Goal: Download file/media

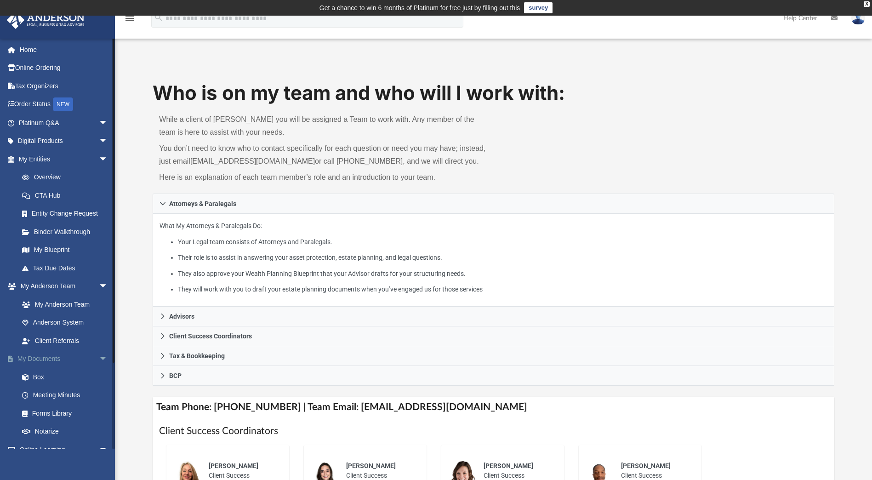
click at [53, 359] on link "My Documents arrow_drop_down" at bounding box center [63, 359] width 115 height 18
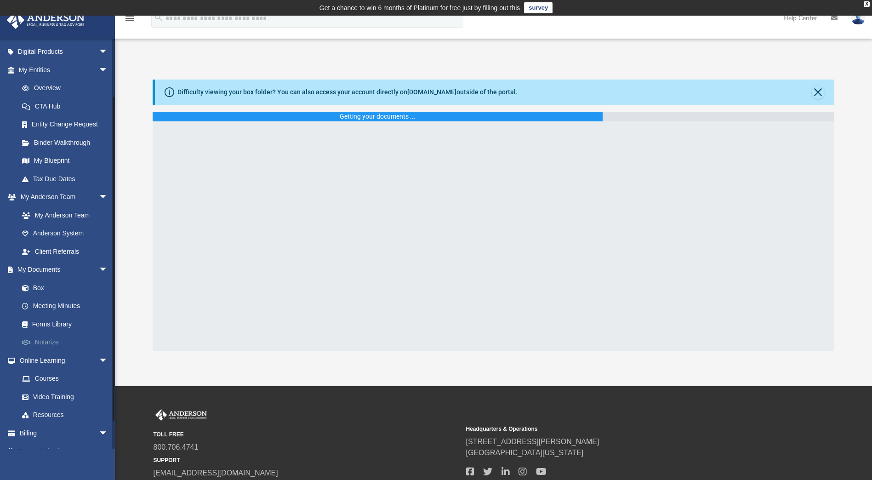
scroll to position [92, 0]
click at [41, 284] on link "Box" at bounding box center [67, 285] width 109 height 18
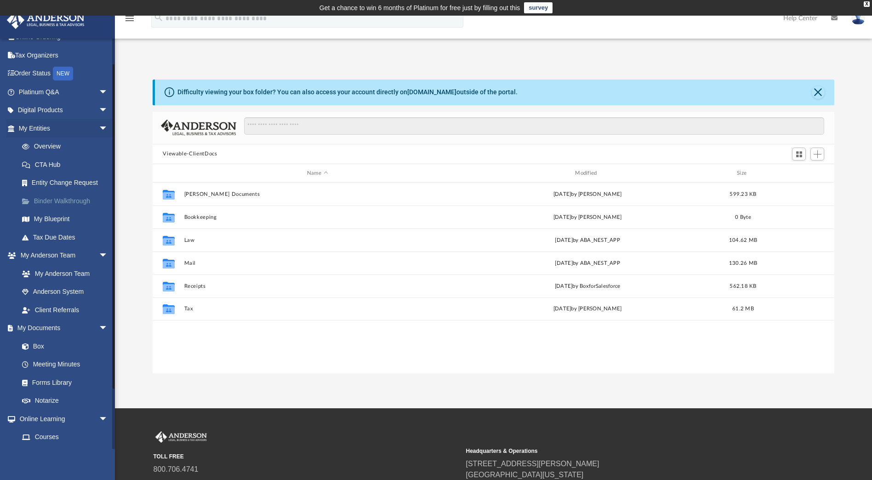
scroll to position [0, 0]
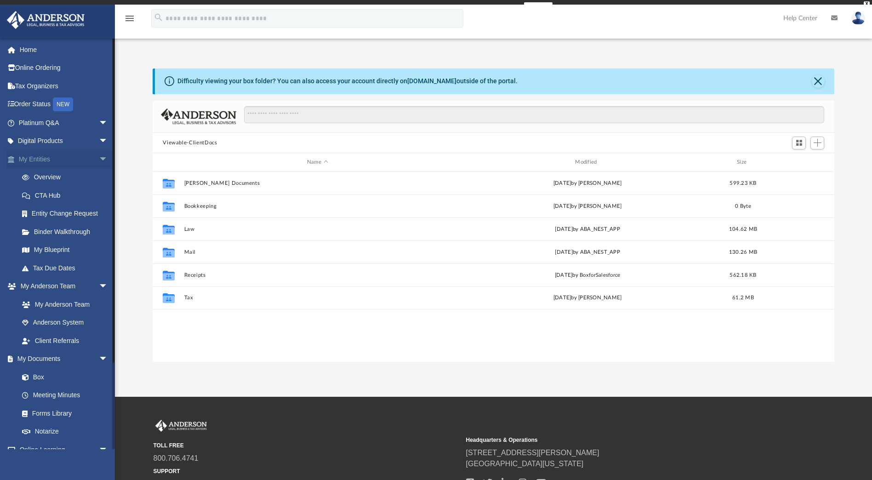
scroll to position [202, 675]
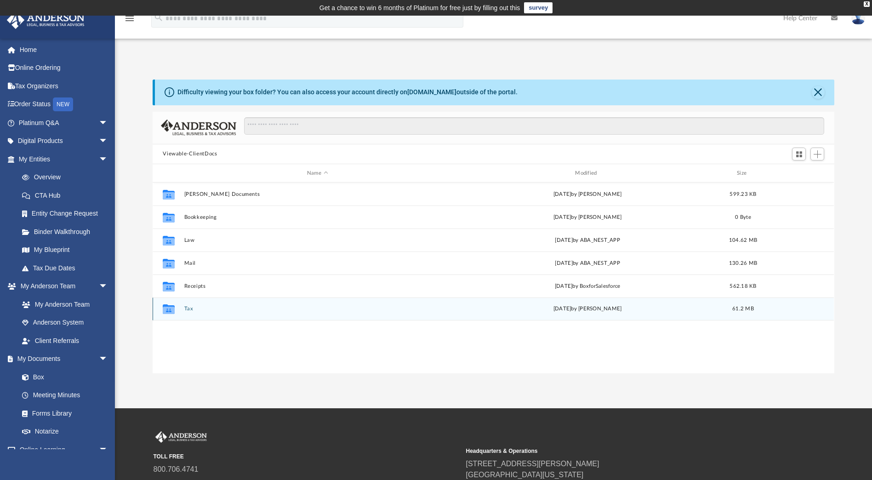
click at [189, 310] on button "Tax" at bounding box center [317, 309] width 266 height 6
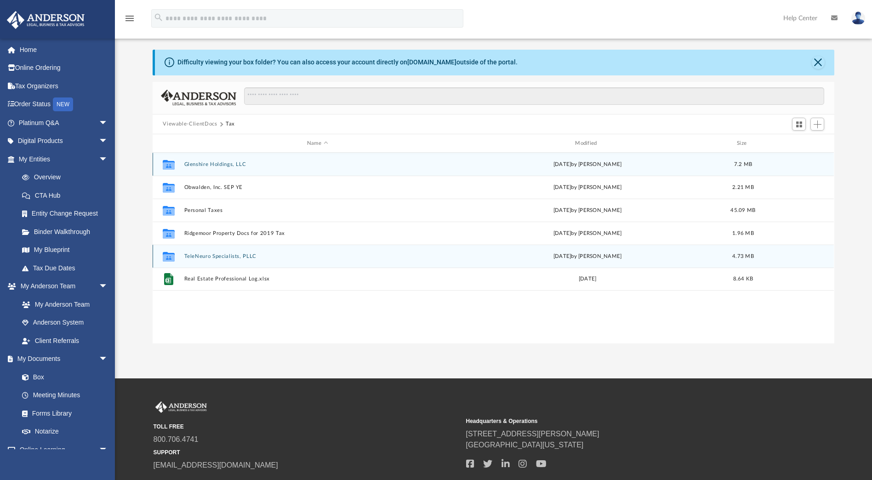
scroll to position [46, 0]
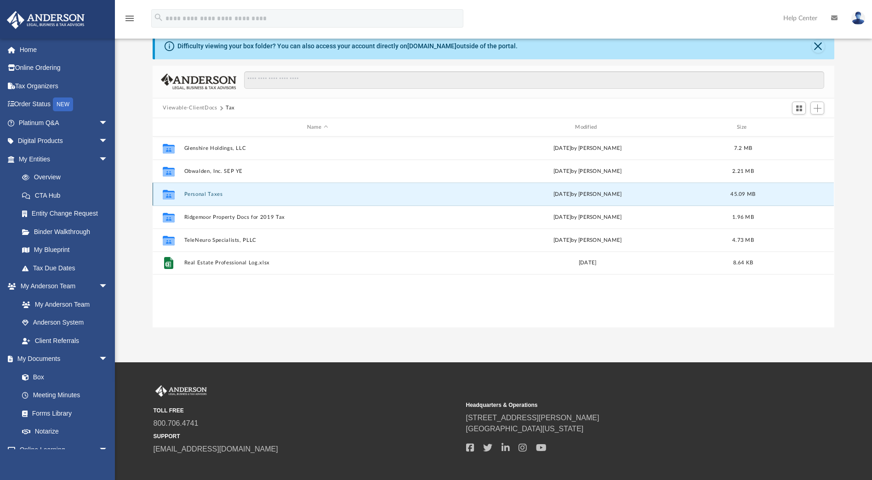
click at [212, 195] on button "Personal Taxes" at bounding box center [317, 194] width 266 height 6
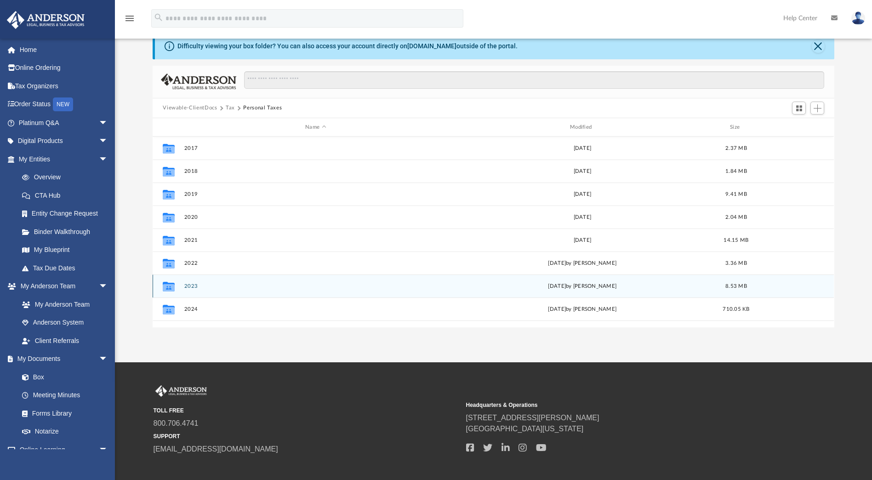
click at [196, 284] on button "2023" at bounding box center [315, 286] width 263 height 6
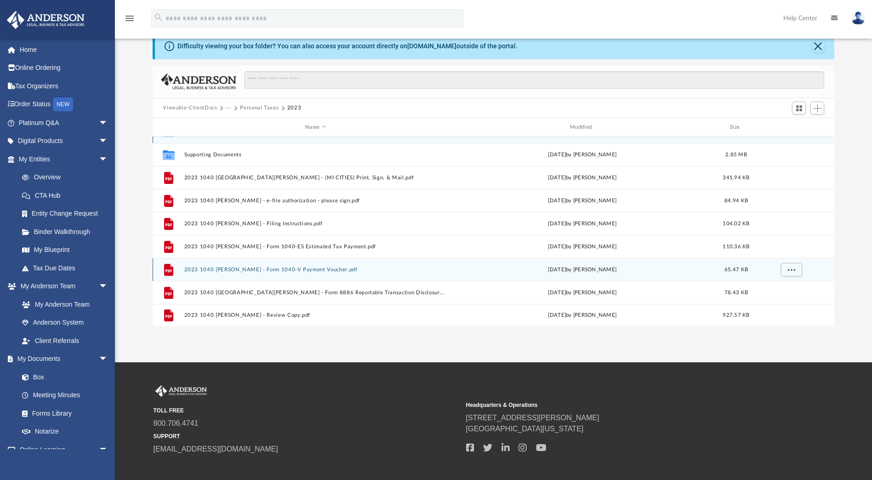
scroll to position [92, 0]
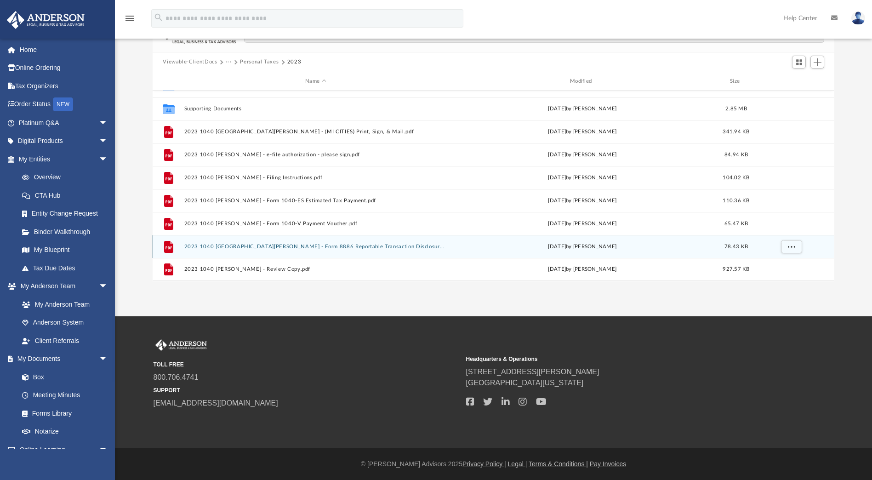
click at [324, 248] on button "2023 1040 Farooq, Muhammad U. - Form 8886 Reportable Transaction Disclosure Sta…" at bounding box center [315, 247] width 263 height 6
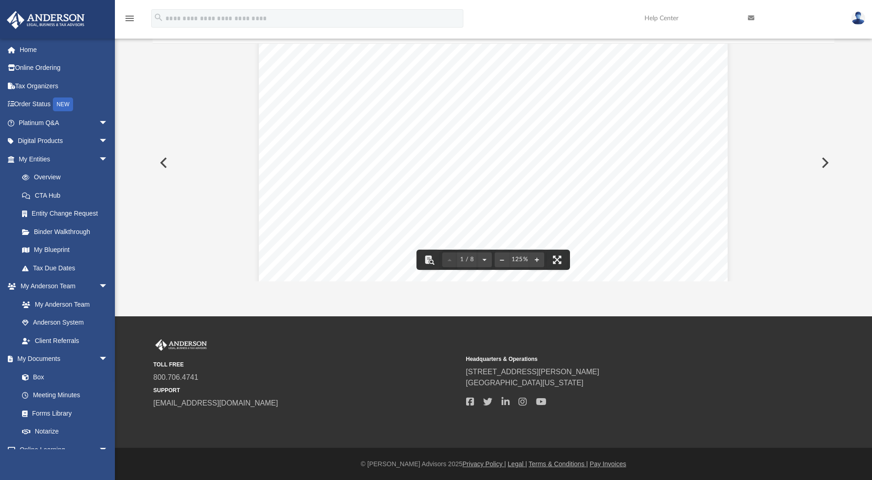
scroll to position [0, 0]
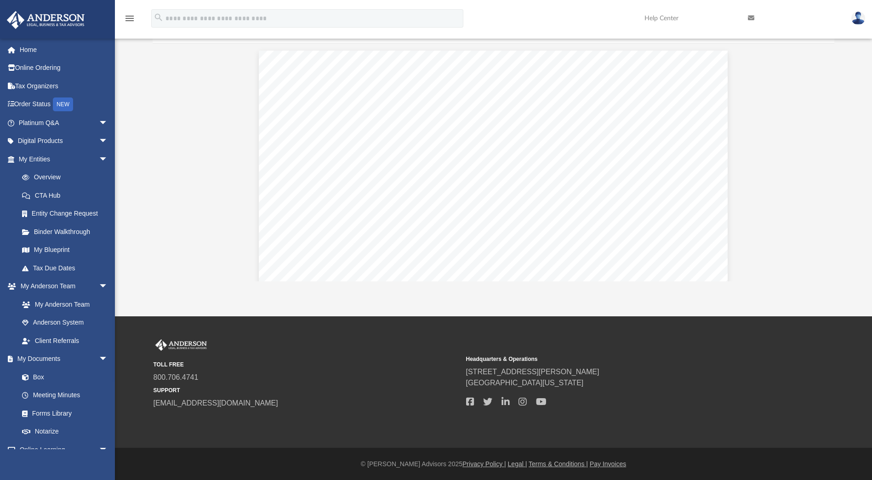
drag, startPoint x: 751, startPoint y: 145, endPoint x: 748, endPoint y: 114, distance: 31.5
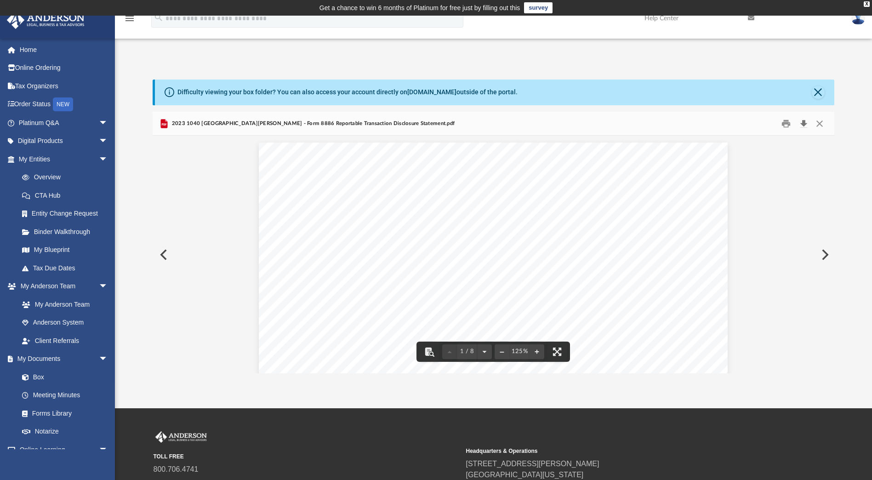
click at [802, 125] on button "Download" at bounding box center [803, 123] width 17 height 14
click at [821, 94] on button "Close" at bounding box center [818, 92] width 13 height 13
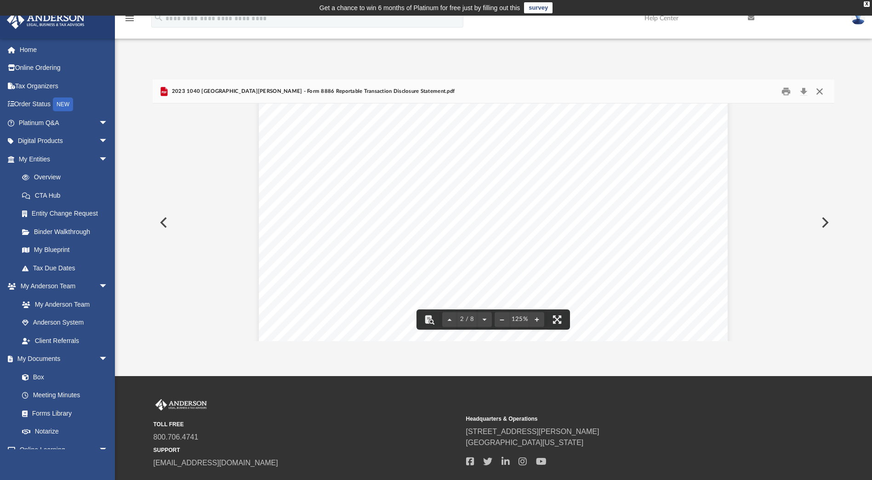
click at [824, 92] on button "Close" at bounding box center [819, 91] width 17 height 14
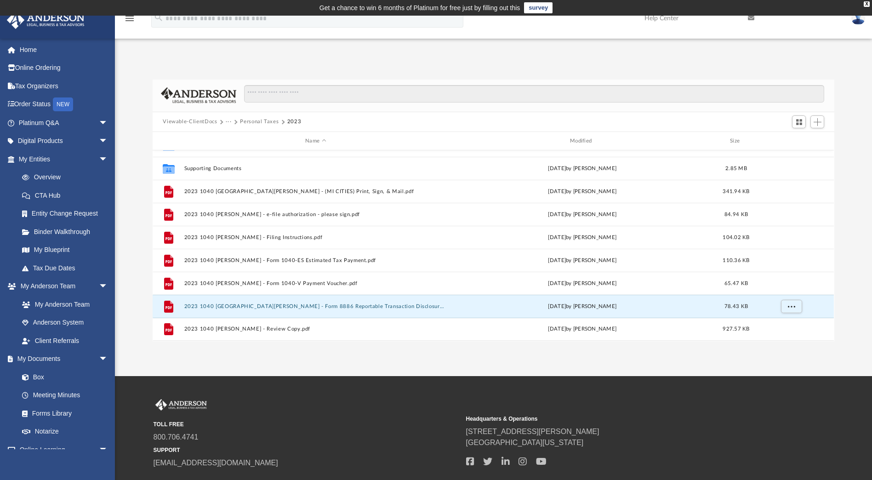
scroll to position [0, 0]
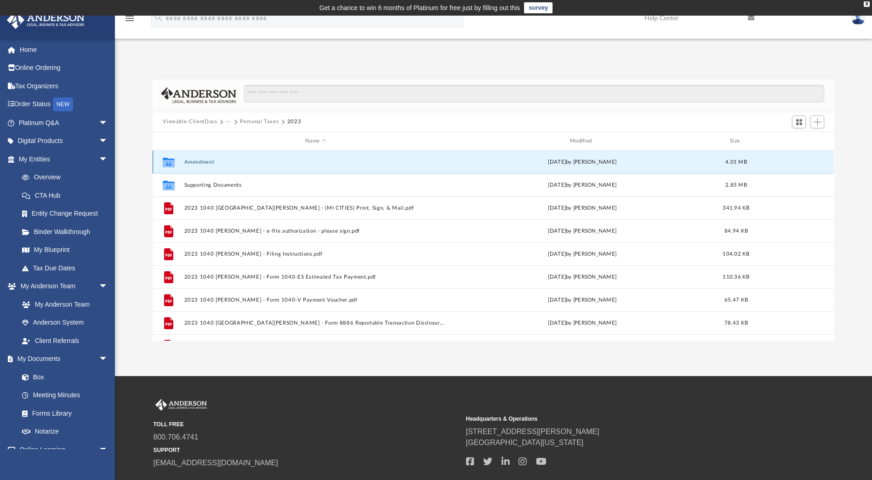
click at [211, 162] on button "Amendment" at bounding box center [315, 162] width 263 height 6
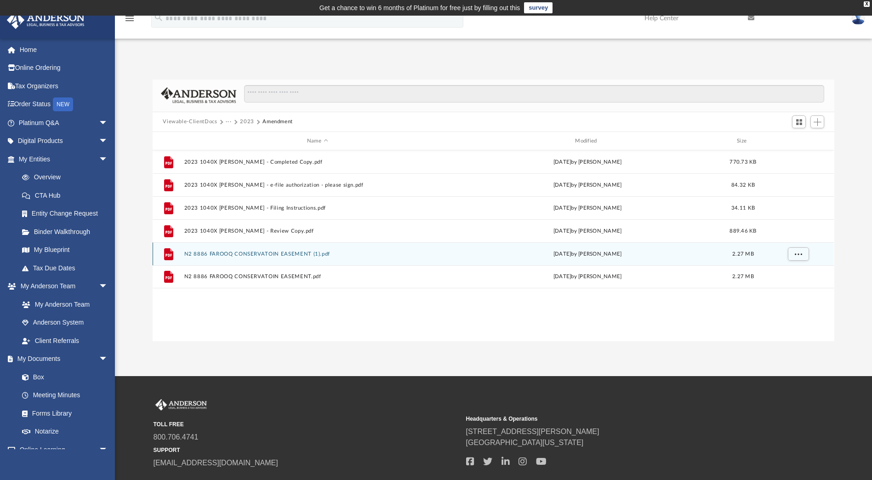
click at [287, 254] on button "N2 8886 FAROOQ CONSERVATOIN EASEMENT (1).pdf" at bounding box center [317, 254] width 266 height 6
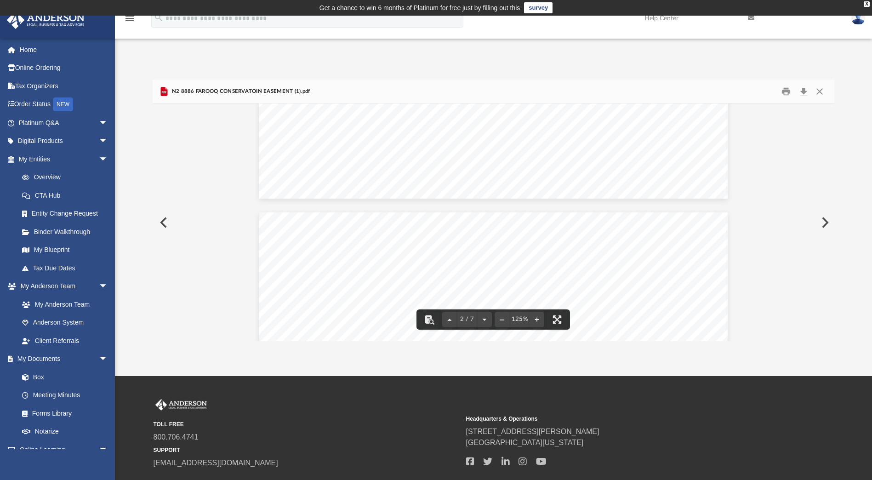
scroll to position [597, 0]
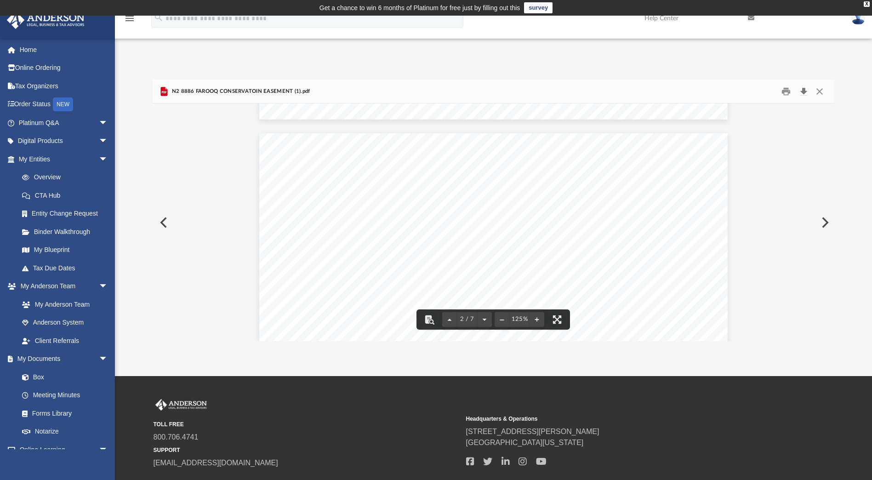
click at [802, 91] on button "Download" at bounding box center [803, 91] width 17 height 14
